Goal: Go to known website: Go to known website

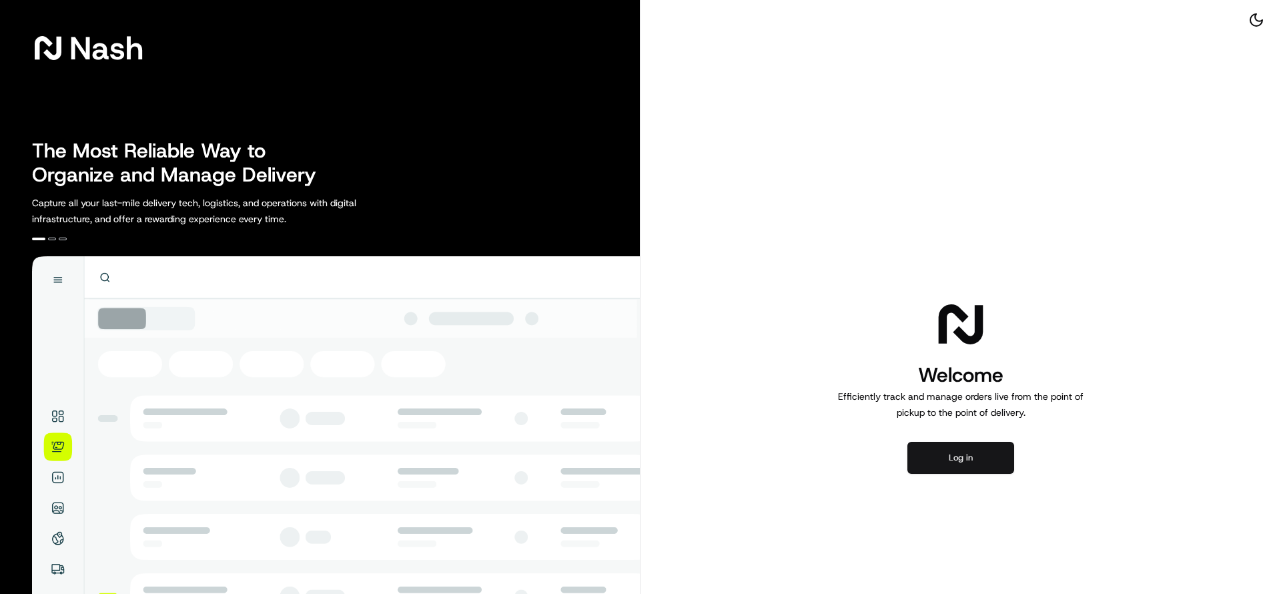
click at [968, 458] on button "Log in" at bounding box center [961, 458] width 107 height 32
